Goal: Task Accomplishment & Management: Manage account settings

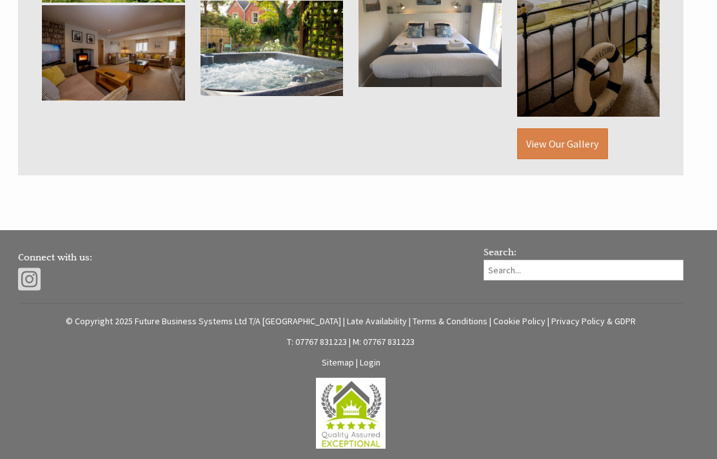
scroll to position [912, 0]
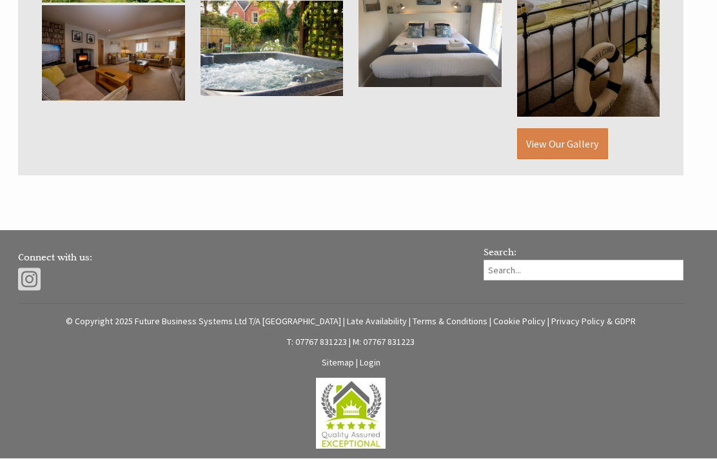
click at [378, 365] on link "Login" at bounding box center [370, 363] width 21 height 12
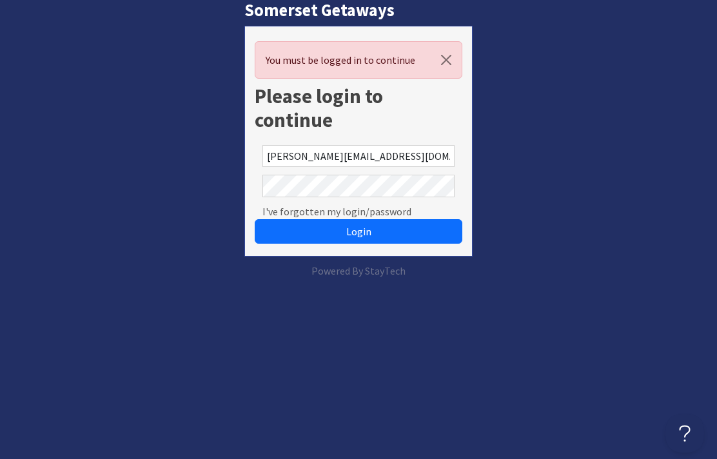
click at [358, 231] on button "Login" at bounding box center [359, 231] width 208 height 24
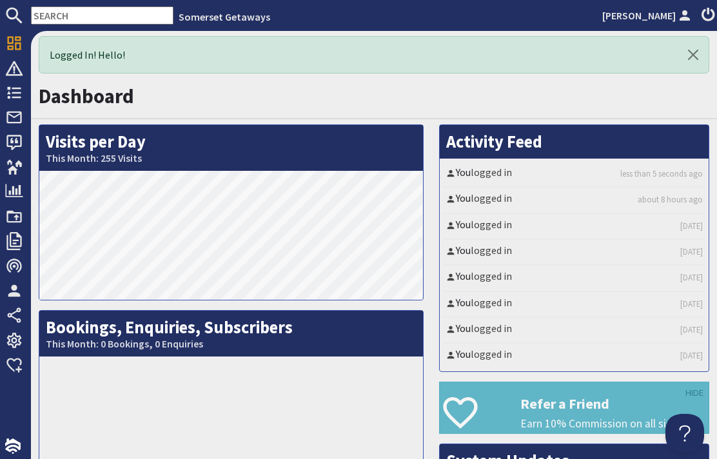
click at [23, 84] on span "Bookings" at bounding box center [51, 93] width 57 height 21
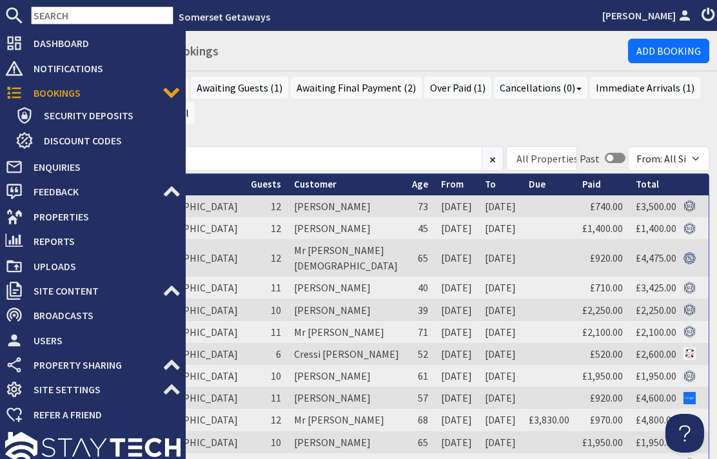
click at [441, 180] on link "From" at bounding box center [452, 184] width 23 height 12
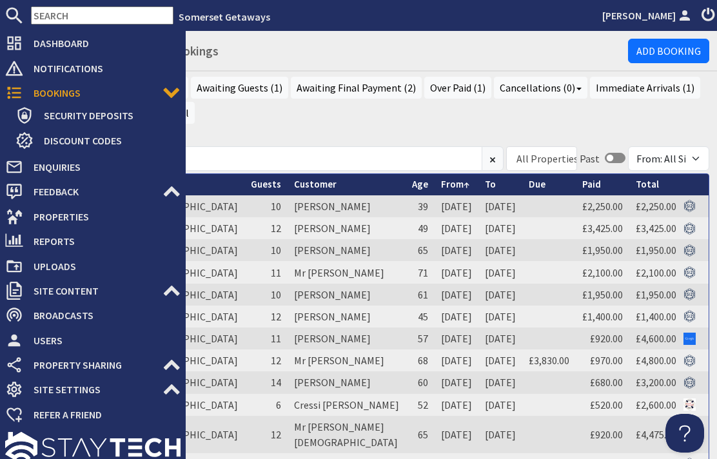
click at [434, 210] on td "17/10/2025" at bounding box center [456, 206] width 44 height 22
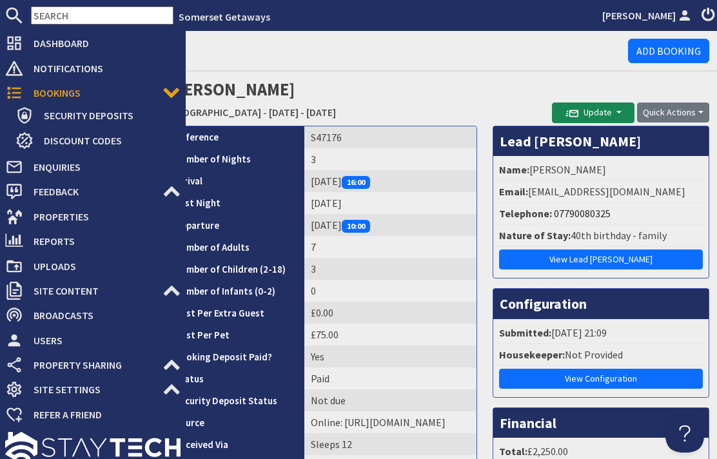
click at [158, 440] on div at bounding box center [93, 448] width 186 height 42
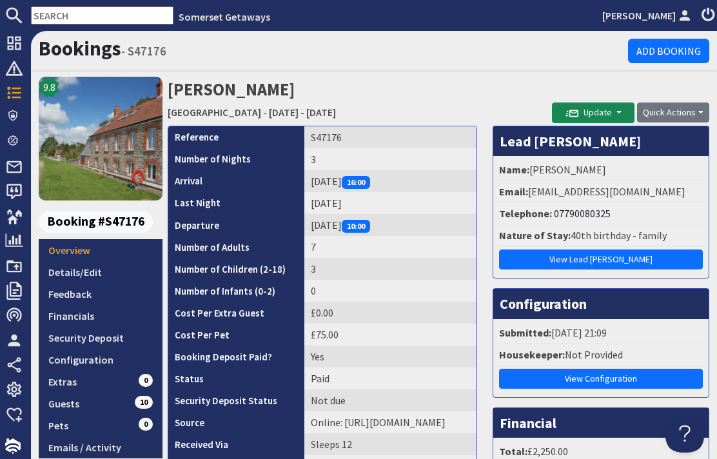
click at [259, 34] on div "Bookings - S47176 Add Booking" at bounding box center [374, 51] width 686 height 41
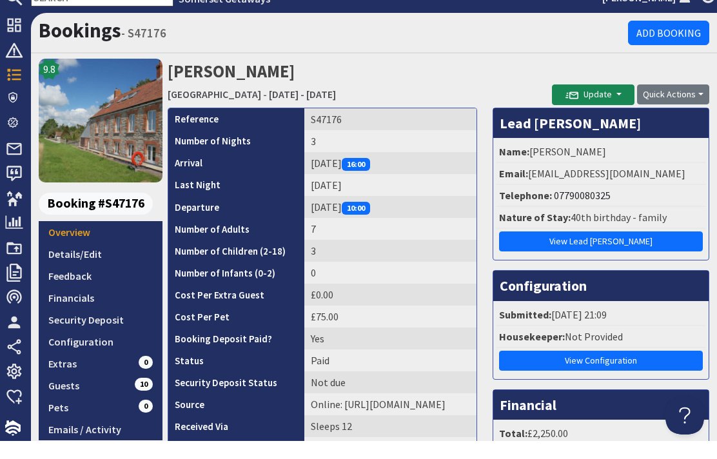
scroll to position [17, 0]
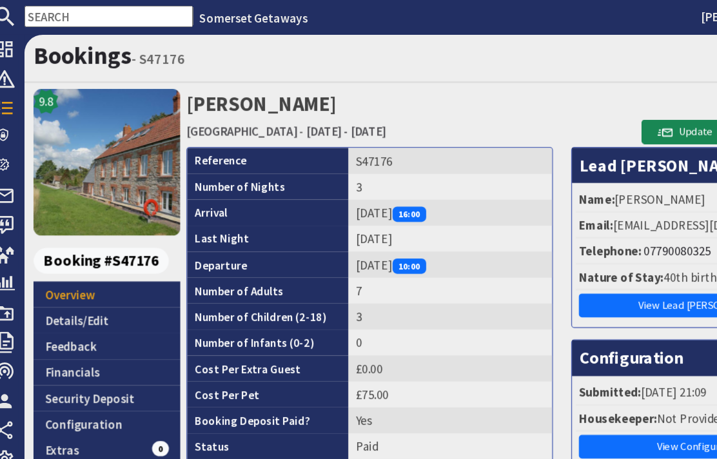
click at [77, 393] on link "Guests 10" at bounding box center [101, 404] width 124 height 22
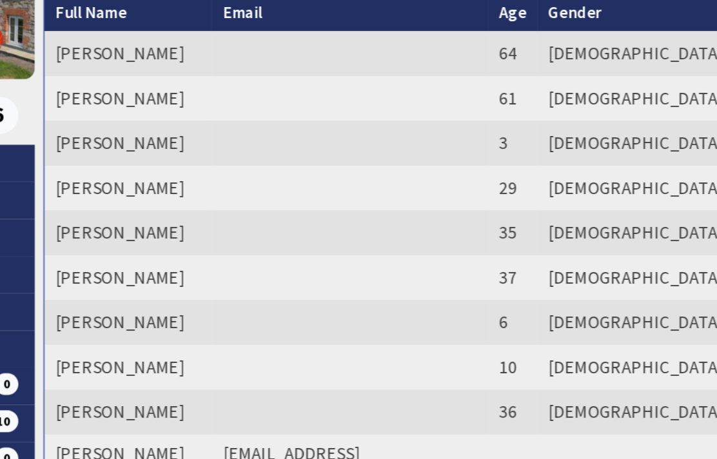
scroll to position [20, 0]
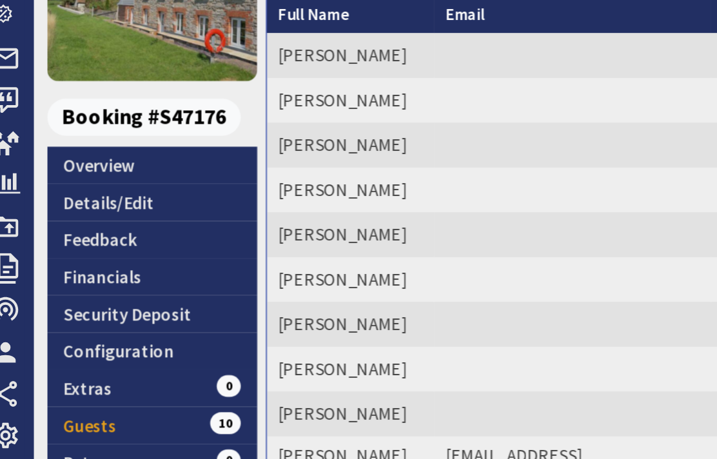
click at [84, 241] on link "Details/Edit" at bounding box center [101, 252] width 124 height 22
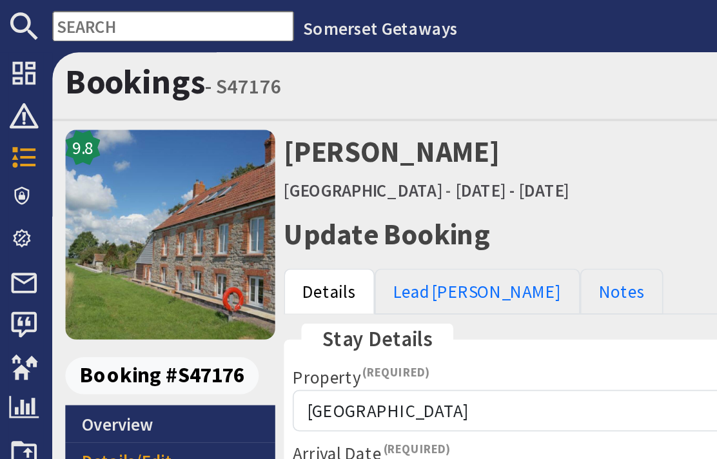
click at [268, 173] on link "Lead Booker" at bounding box center [281, 172] width 121 height 27
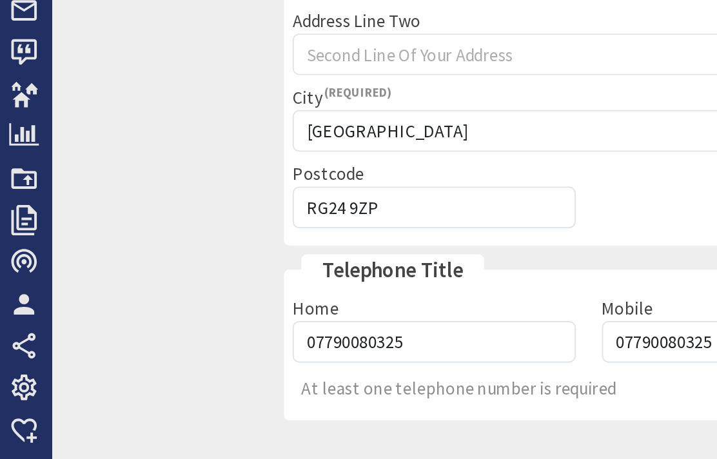
scroll to position [47, 0]
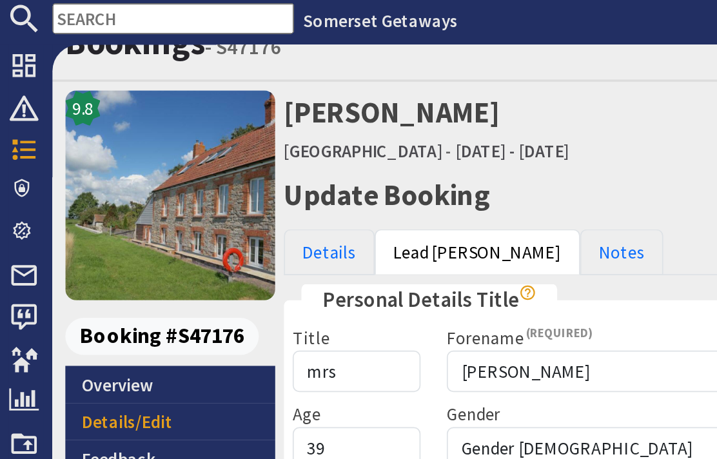
click at [342, 140] on link "Notes" at bounding box center [366, 153] width 49 height 27
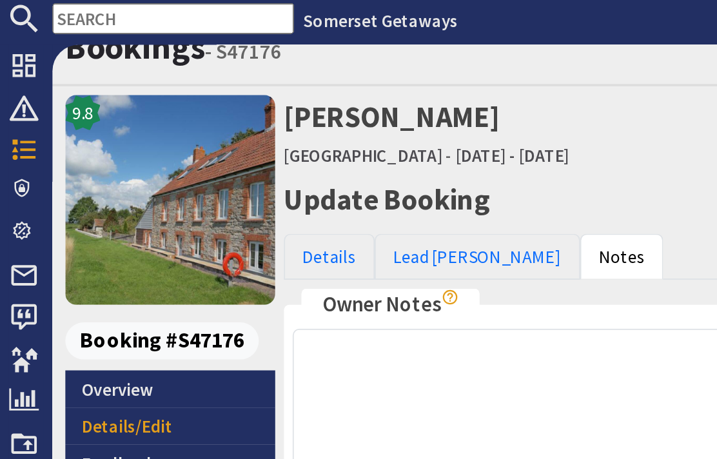
click at [204, 142] on link "Details" at bounding box center [195, 155] width 54 height 27
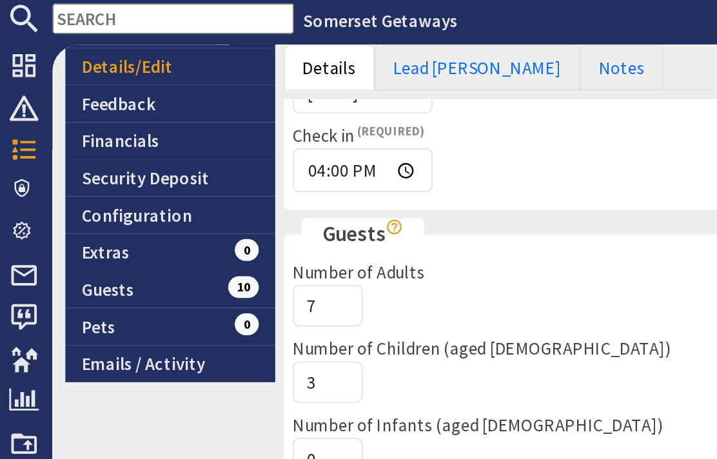
scroll to position [228, 0]
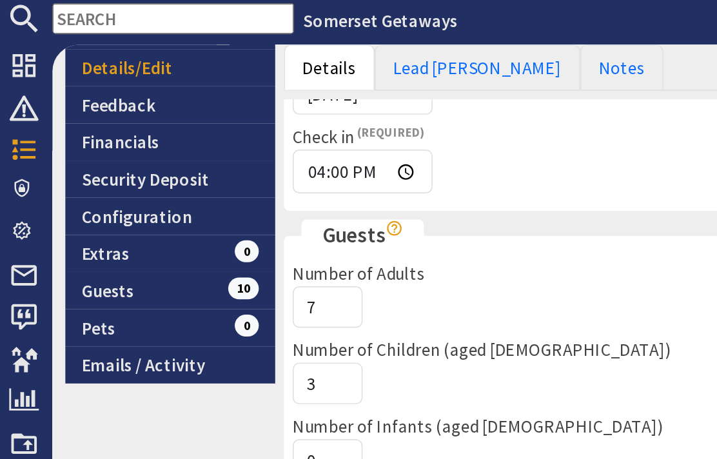
click at [76, 165] on link "Guests 10" at bounding box center [101, 176] width 124 height 22
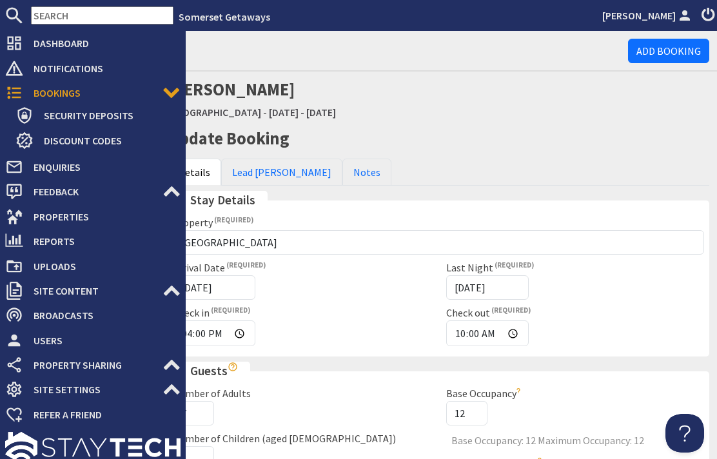
click at [24, 52] on span "Dashboard" at bounding box center [101, 43] width 157 height 21
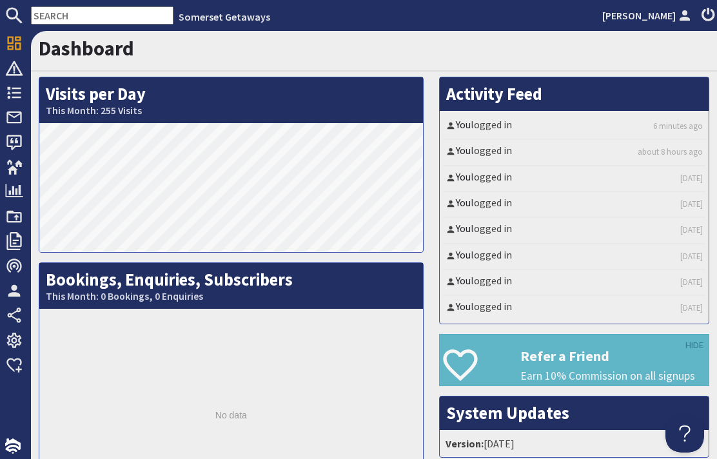
click at [21, 52] on icon at bounding box center [14, 43] width 18 height 18
click at [23, 67] on span "Notifications" at bounding box center [63, 68] width 80 height 21
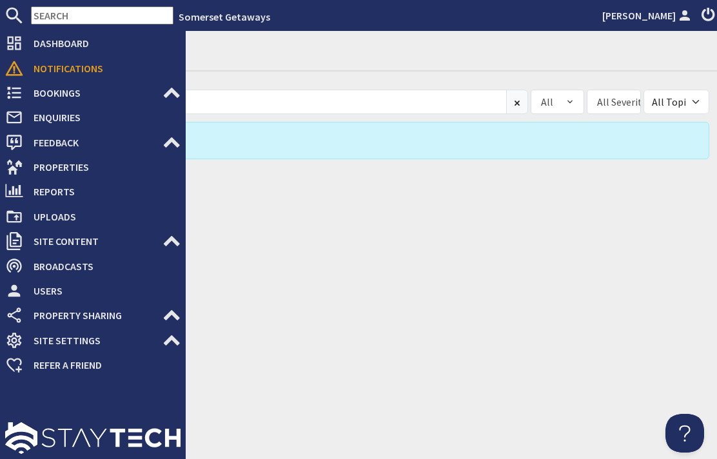
click at [88, 171] on span "Properties" at bounding box center [101, 167] width 157 height 21
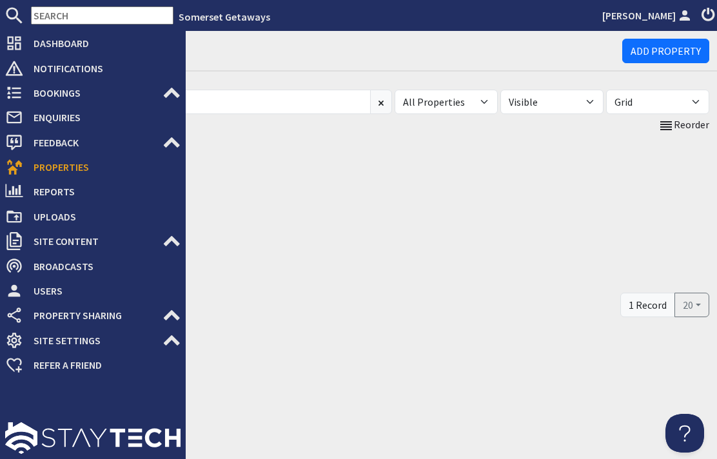
click at [275, 238] on div "9.8 Riverside" at bounding box center [374, 211] width 670 height 157
click at [220, 22] on link "Somerset Getaways" at bounding box center [225, 16] width 92 height 13
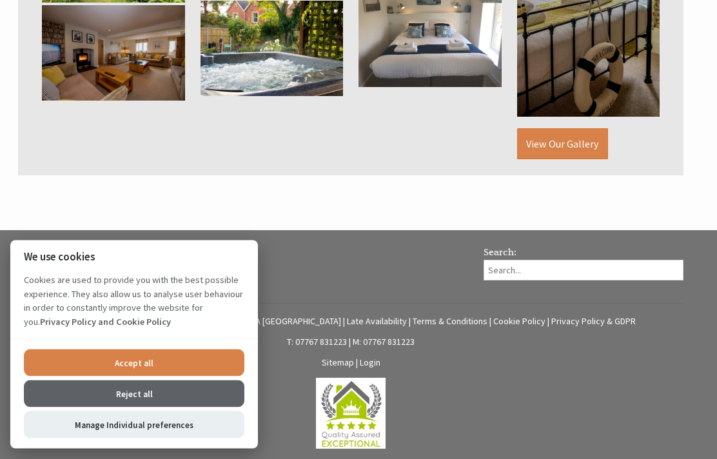
scroll to position [912, 0]
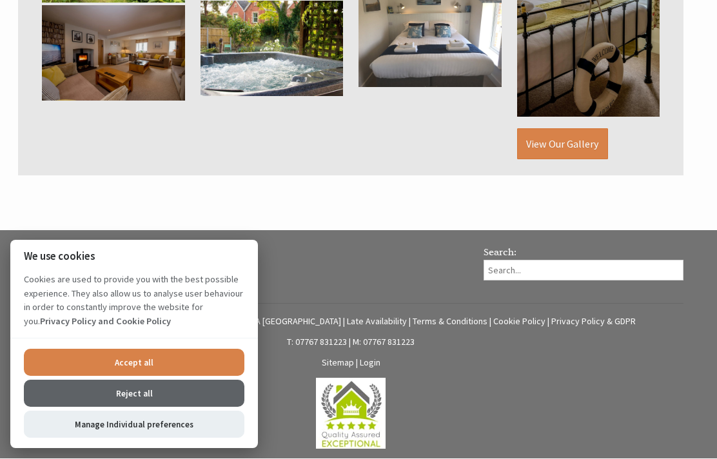
click at [175, 407] on button "Reject all" at bounding box center [134, 393] width 220 height 27
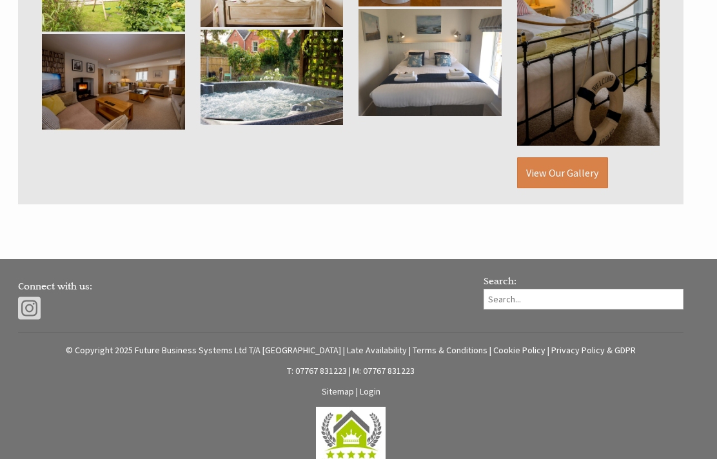
scroll to position [912, 0]
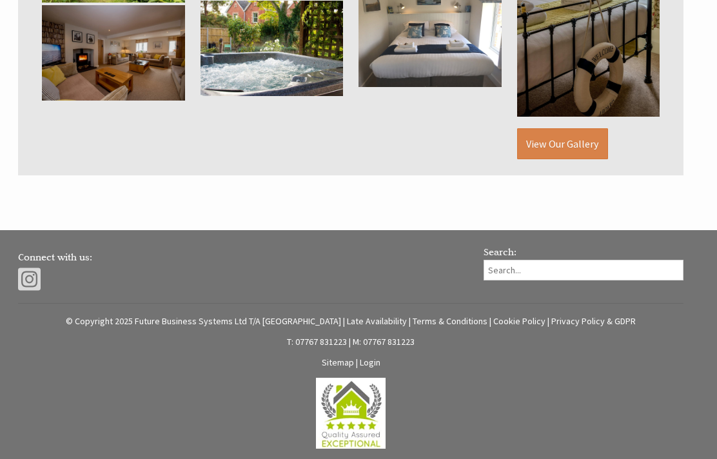
click at [388, 369] on p "Sitemap | Login" at bounding box center [350, 363] width 665 height 12
click at [380, 363] on link "Login" at bounding box center [370, 363] width 21 height 12
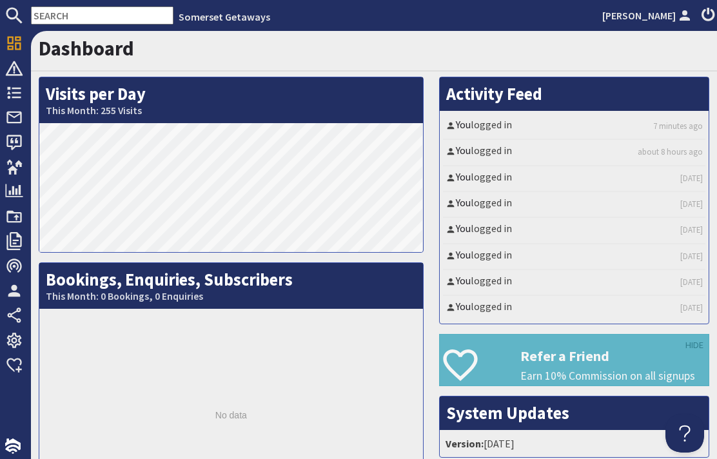
click at [24, 96] on span "Bookings" at bounding box center [51, 93] width 57 height 21
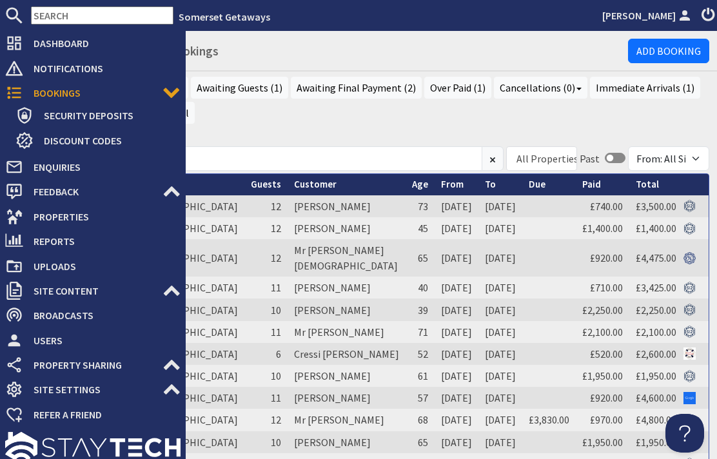
click at [93, 213] on span "Properties" at bounding box center [101, 216] width 157 height 21
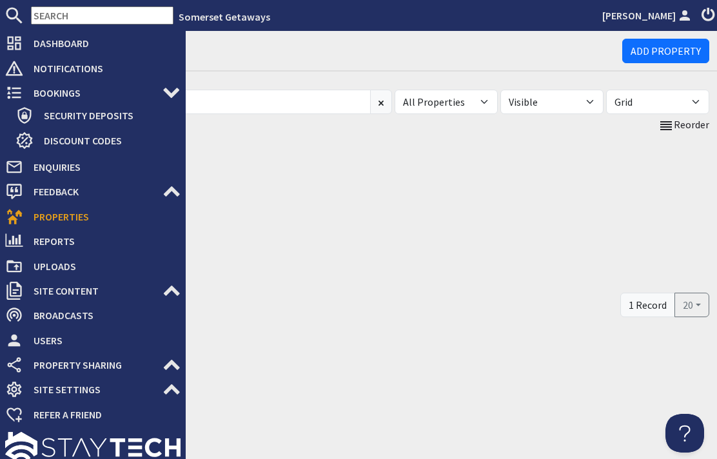
click at [219, 69] on div "Properties Add Property" at bounding box center [374, 51] width 686 height 41
click at [500, 454] on div "Properties Add Property All Properties Riverside All Visible Not Visible Grid T…" at bounding box center [374, 245] width 686 height 428
click at [224, 422] on div "Properties Add Property All Properties Riverside All Visible Not Visible Grid T…" at bounding box center [374, 245] width 686 height 428
click at [179, 433] on div at bounding box center [93, 448] width 186 height 42
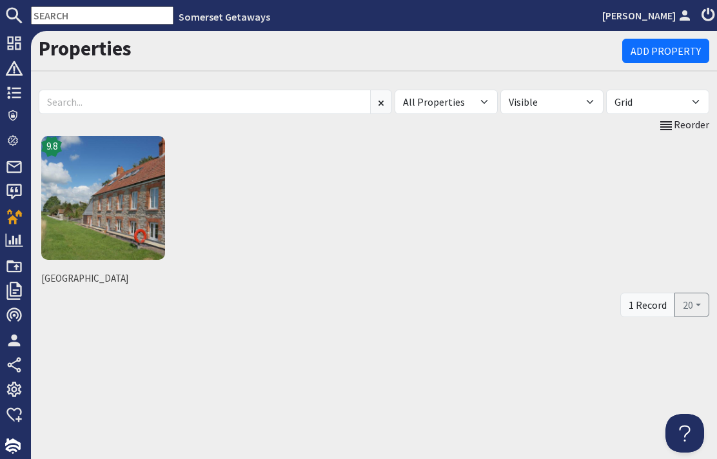
click at [220, 429] on div "Properties Add Property All Properties Riverside All Visible Not Visible Grid T…" at bounding box center [374, 245] width 686 height 428
click at [122, 204] on img at bounding box center [103, 198] width 124 height 124
click at [115, 204] on img at bounding box center [103, 198] width 124 height 124
click at [90, 205] on img at bounding box center [103, 198] width 124 height 124
click at [101, 195] on img at bounding box center [103, 198] width 124 height 124
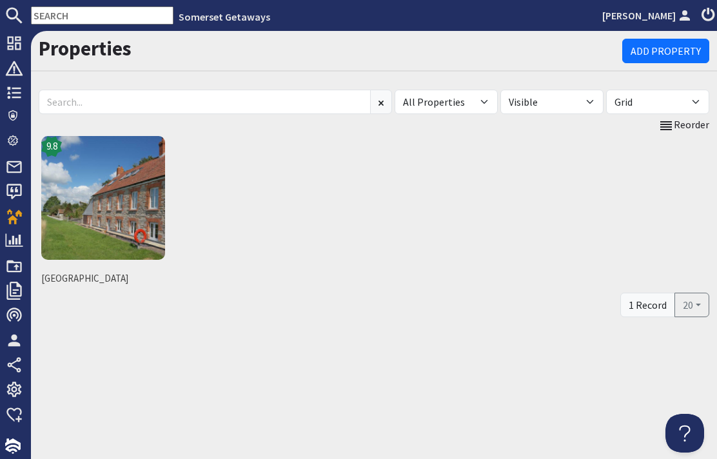
click at [117, 205] on img at bounding box center [103, 198] width 124 height 124
click at [110, 177] on img at bounding box center [103, 198] width 124 height 124
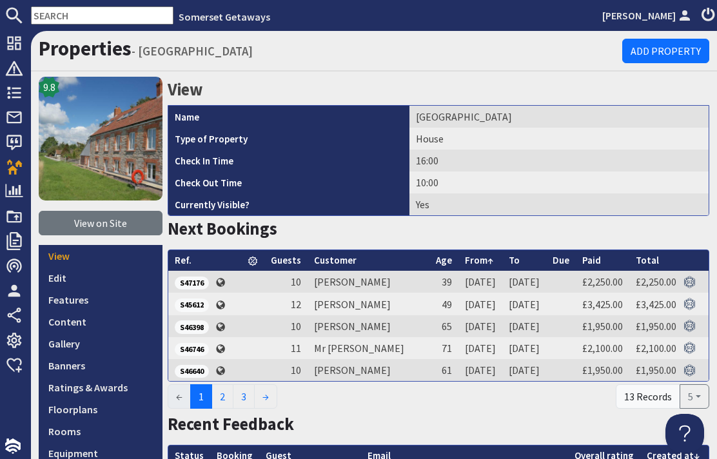
click at [277, 442] on div "Recent Feedback" at bounding box center [438, 426] width 541 height 31
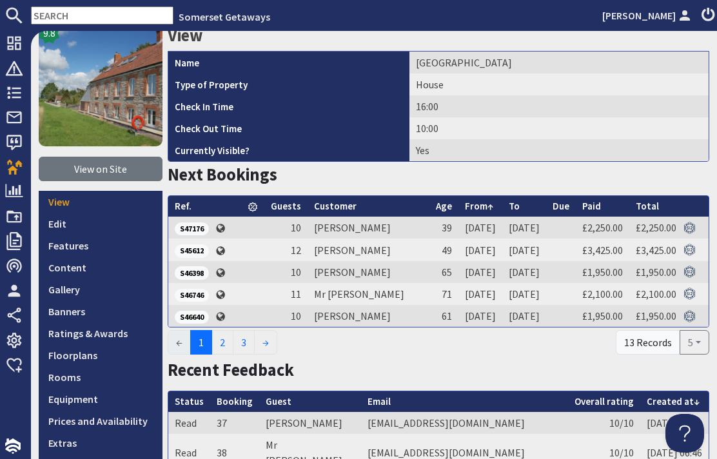
scroll to position [81, 0]
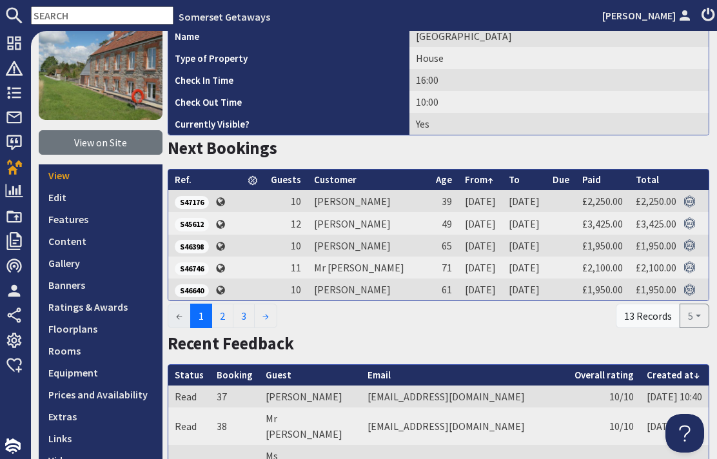
click at [144, 396] on link "Prices and Availability" at bounding box center [101, 395] width 124 height 22
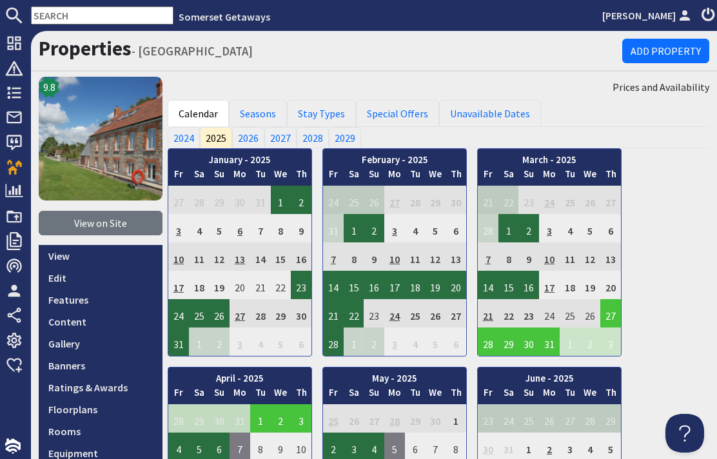
click at [411, 121] on link "Special Offers" at bounding box center [397, 113] width 83 height 27
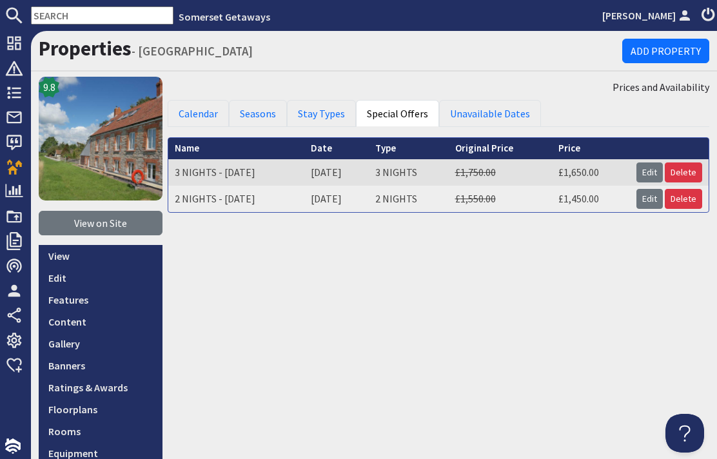
click at [499, 451] on div "Prices and Availability Calendar Seasons Stay Types Special Offers Unavailable …" at bounding box center [438, 325] width 541 height 497
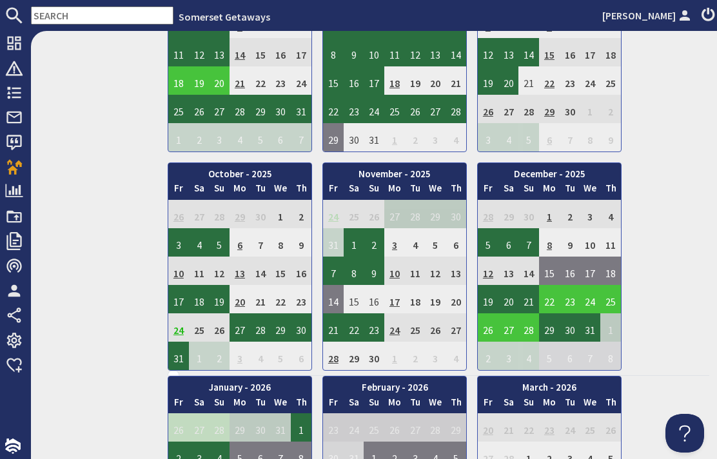
scroll to position [643, 0]
